Goal: Information Seeking & Learning: Learn about a topic

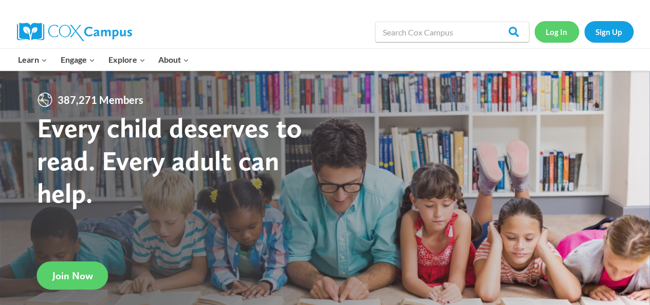
click at [558, 29] on link "Log In" at bounding box center [557, 31] width 45 height 21
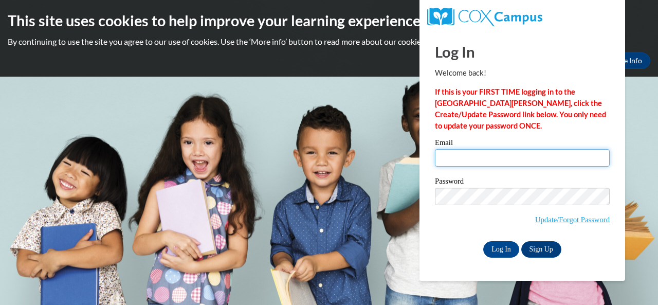
click at [454, 157] on input "Email" at bounding box center [522, 157] width 175 height 17
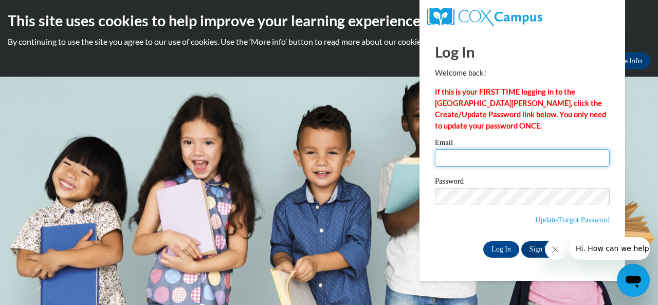
type input "[PERSON_NAME][EMAIL_ADDRESS][PERSON_NAME][DOMAIN_NAME]"
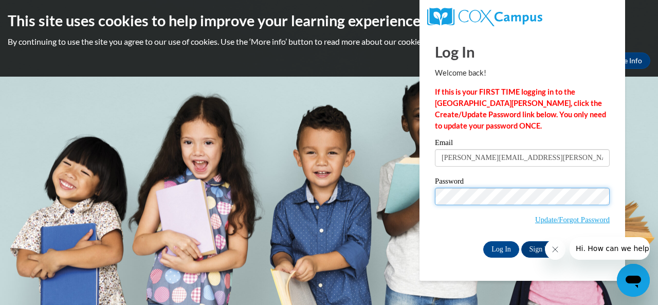
click at [483, 241] on input "Log In" at bounding box center [501, 249] width 36 height 16
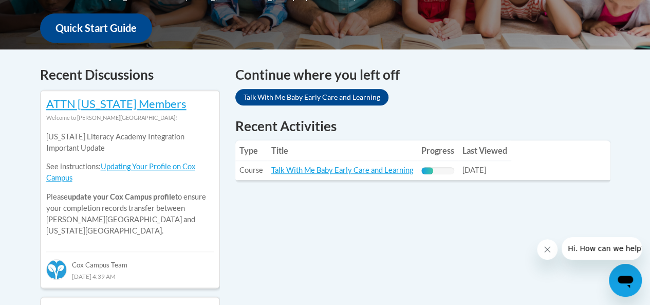
scroll to position [397, 0]
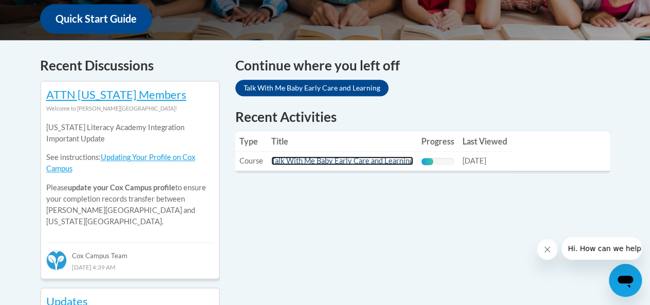
click at [311, 162] on link "Talk With Me Baby Early Care and Learning" at bounding box center [342, 160] width 142 height 9
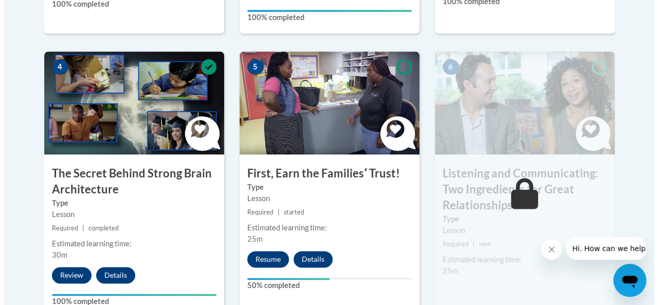
scroll to position [606, 0]
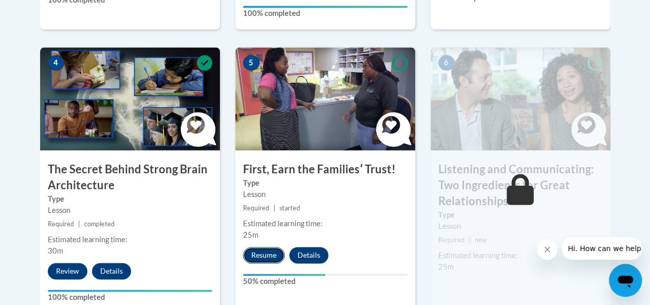
click at [268, 258] on button "Resume" at bounding box center [264, 255] width 42 height 16
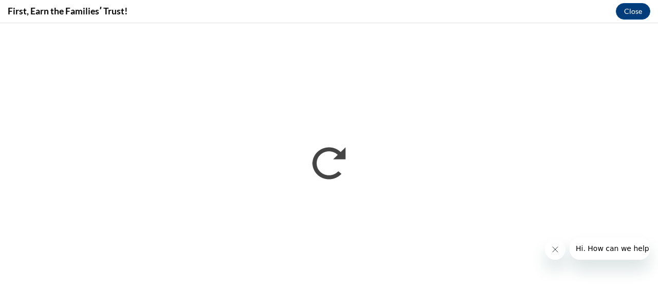
scroll to position [0, 0]
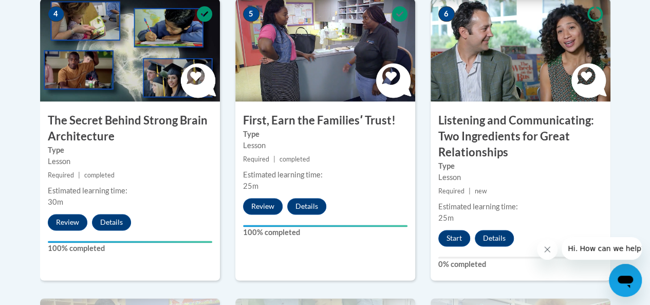
scroll to position [655, 0]
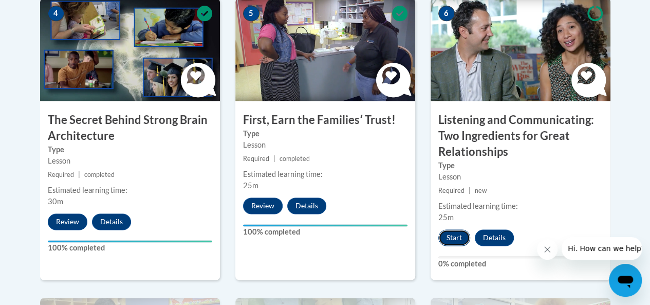
click at [449, 232] on button "Start" at bounding box center [455, 237] width 32 height 16
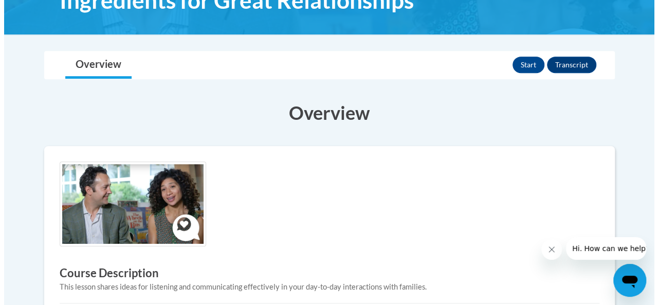
scroll to position [243, 0]
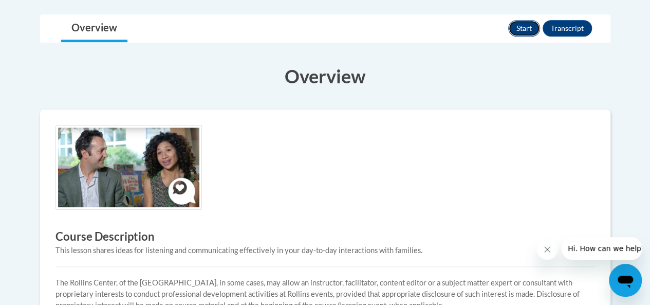
click at [518, 24] on button "Start" at bounding box center [524, 28] width 32 height 16
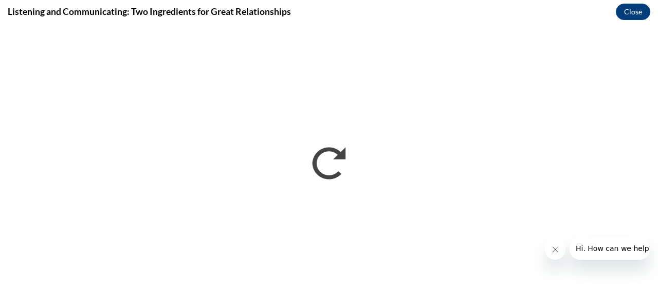
scroll to position [0, 0]
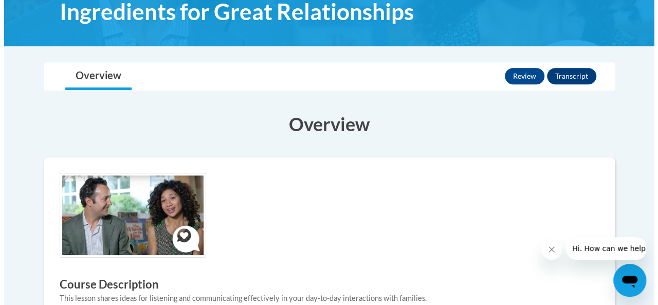
scroll to position [193, 0]
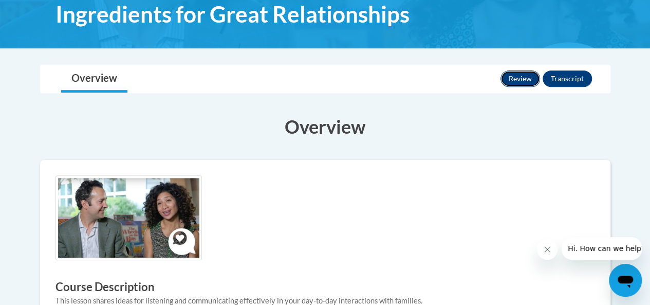
click at [524, 75] on button "Review" at bounding box center [521, 78] width 40 height 16
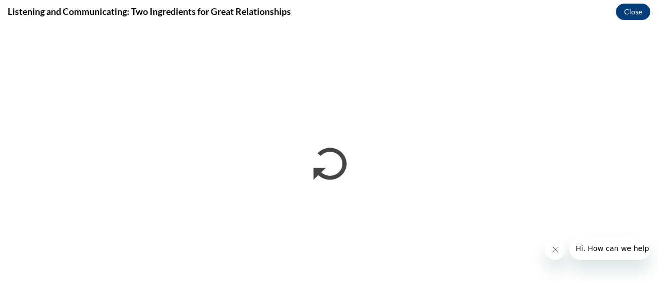
scroll to position [0, 0]
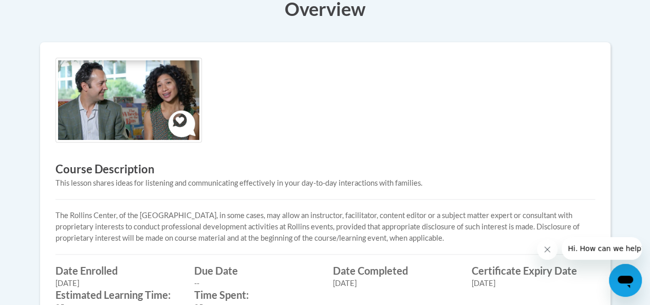
scroll to position [599, 0]
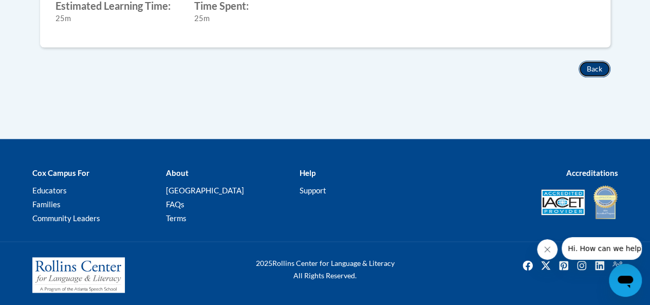
click at [602, 69] on button "Back" at bounding box center [595, 69] width 32 height 16
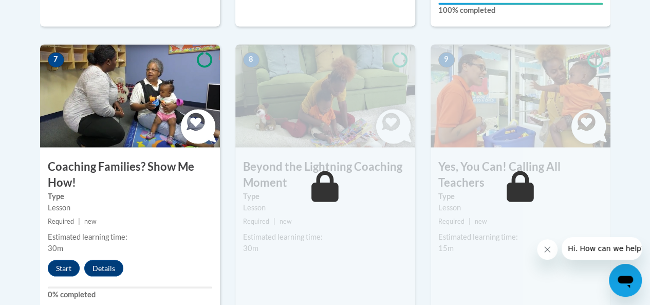
scroll to position [966, 0]
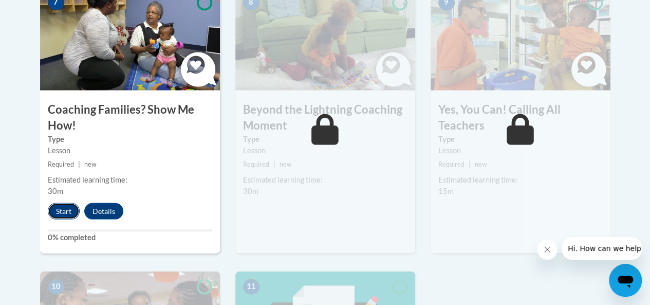
click at [61, 208] on button "Start" at bounding box center [64, 211] width 32 height 16
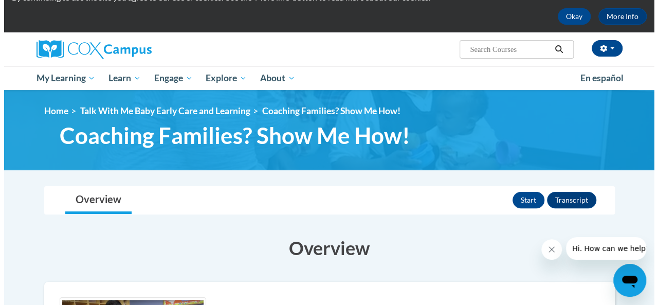
scroll to position [45, 0]
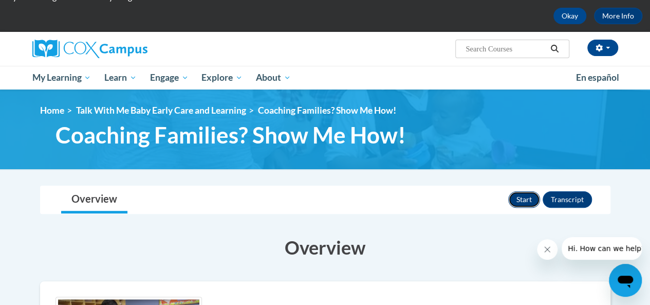
click at [520, 198] on button "Start" at bounding box center [524, 199] width 32 height 16
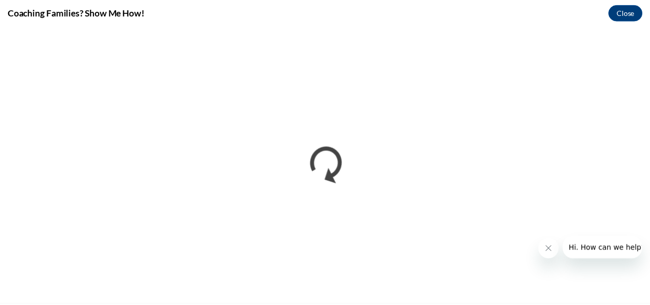
scroll to position [0, 0]
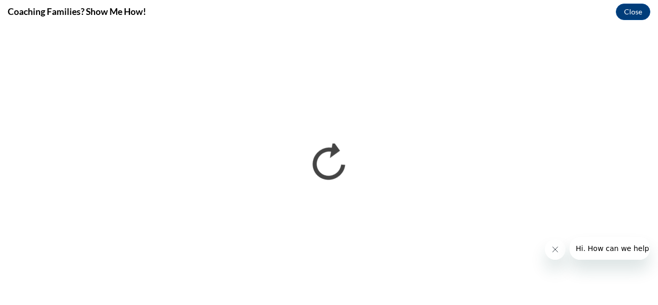
click at [556, 256] on button "Close message from company" at bounding box center [554, 249] width 21 height 21
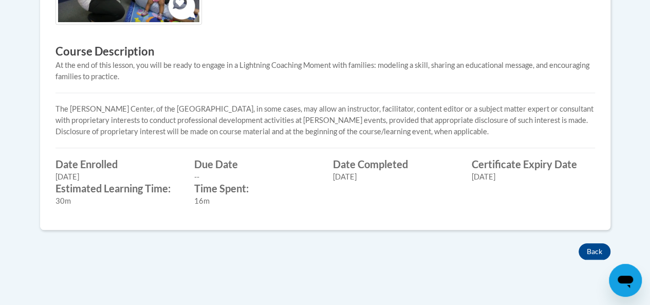
scroll to position [402, 0]
click at [599, 244] on button "Back" at bounding box center [595, 251] width 32 height 16
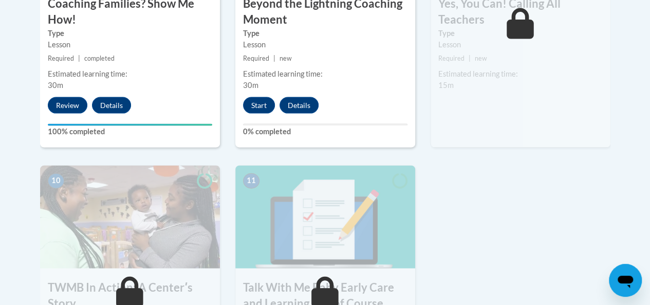
scroll to position [1071, 0]
click at [262, 102] on button "Start" at bounding box center [259, 105] width 32 height 16
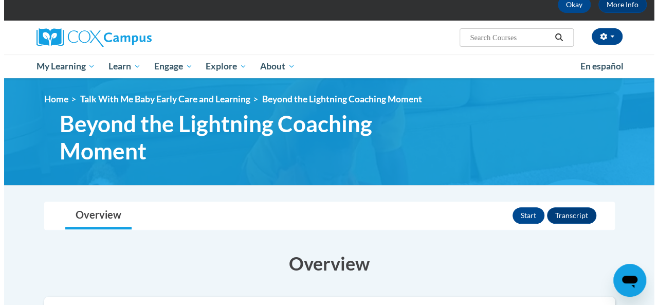
scroll to position [172, 0]
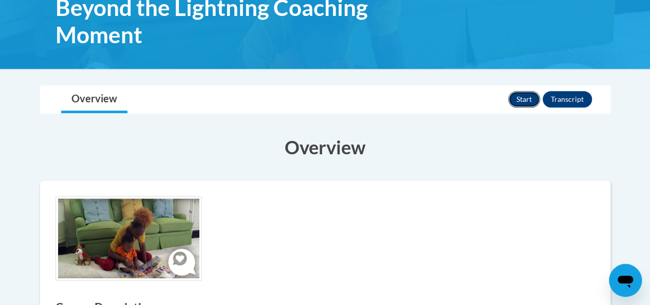
click at [521, 106] on button "Start" at bounding box center [524, 99] width 32 height 16
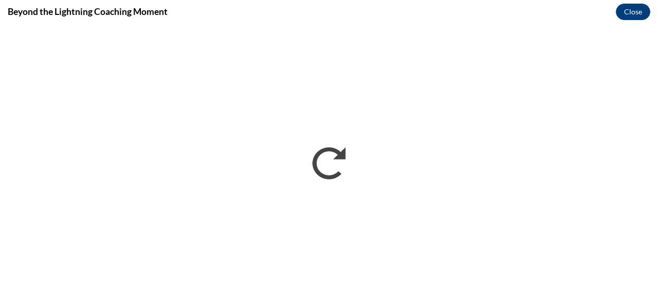
scroll to position [0, 0]
